Goal: Navigation & Orientation: Go to known website

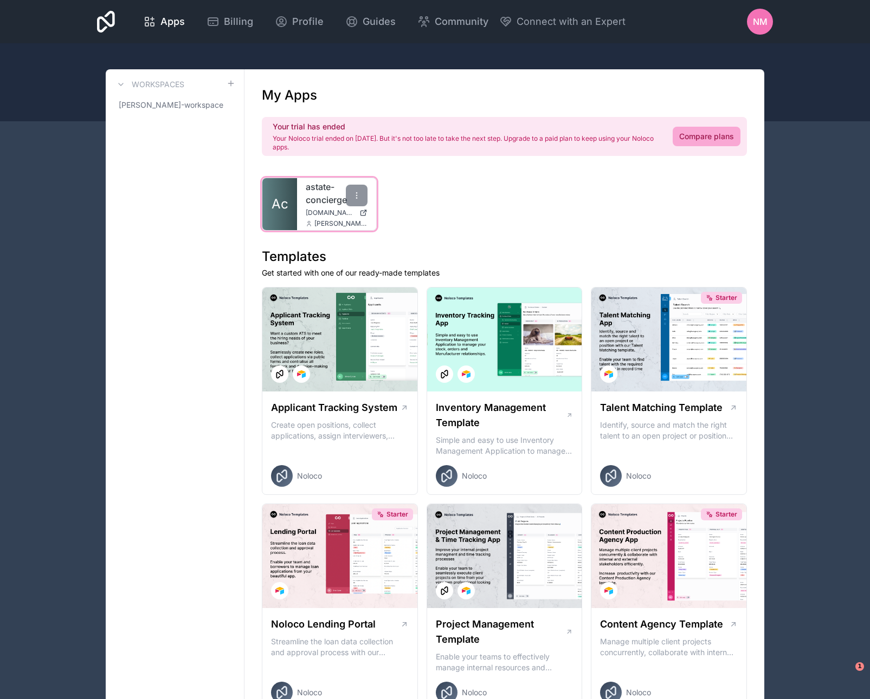
click at [323, 203] on link "astate-concierge" at bounding box center [337, 193] width 62 height 26
